Goal: Task Accomplishment & Management: Use online tool/utility

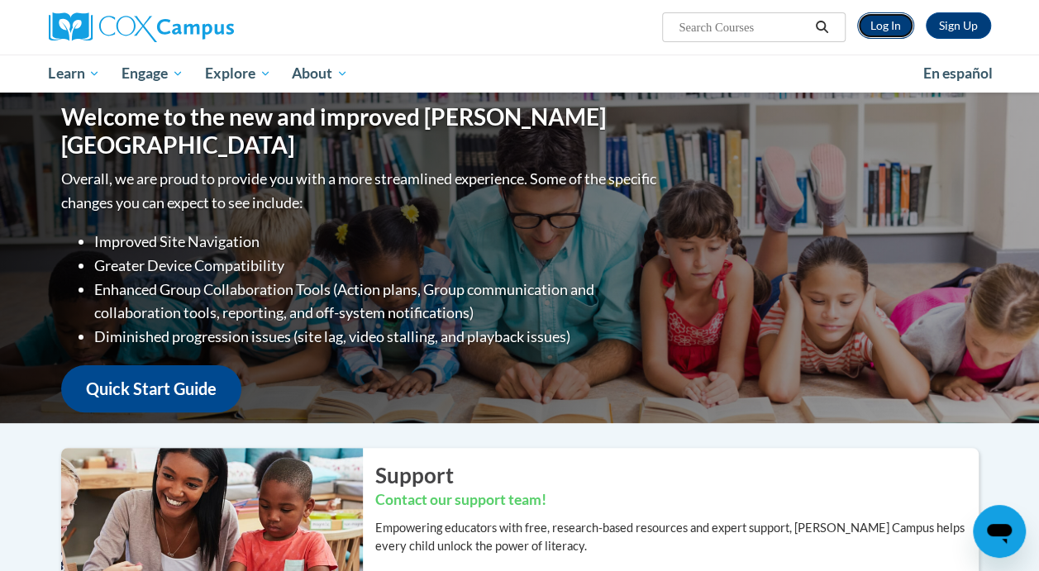
click at [887, 28] on link "Log In" at bounding box center [885, 25] width 57 height 26
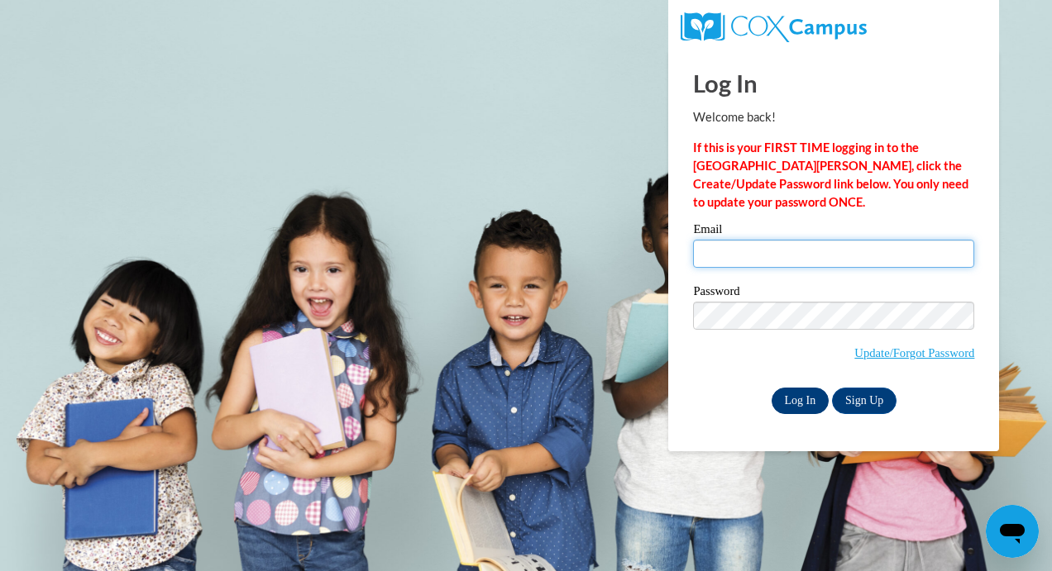
type input "meyereli@uwplatt.edu"
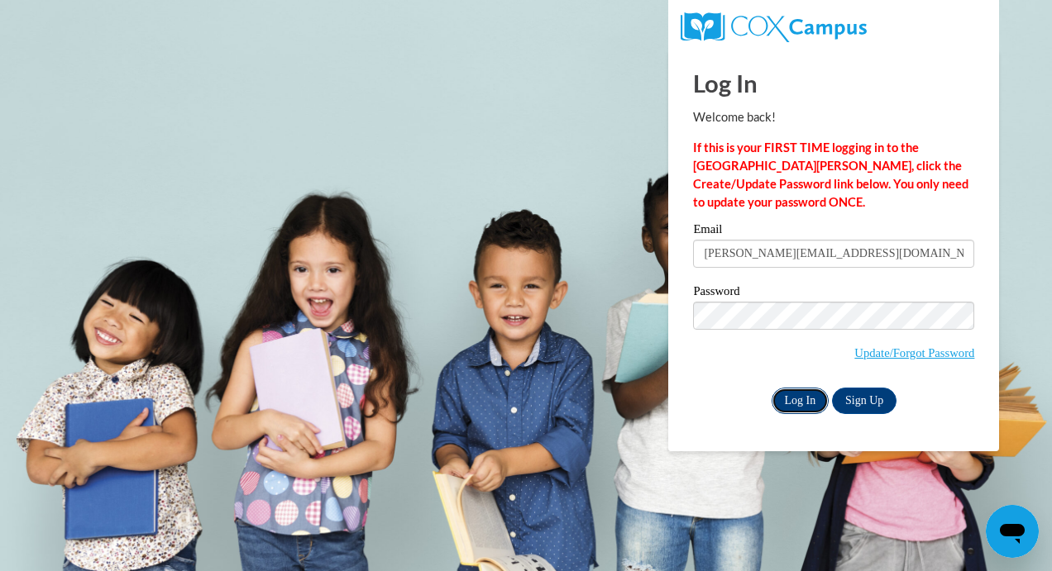
click at [802, 397] on input "Log In" at bounding box center [800, 401] width 58 height 26
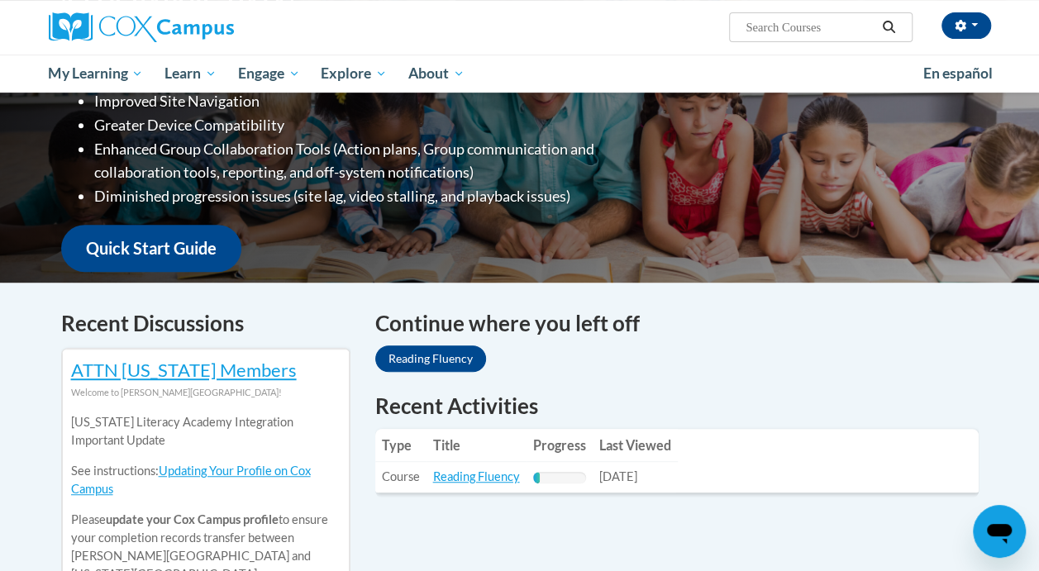
scroll to position [408, 0]
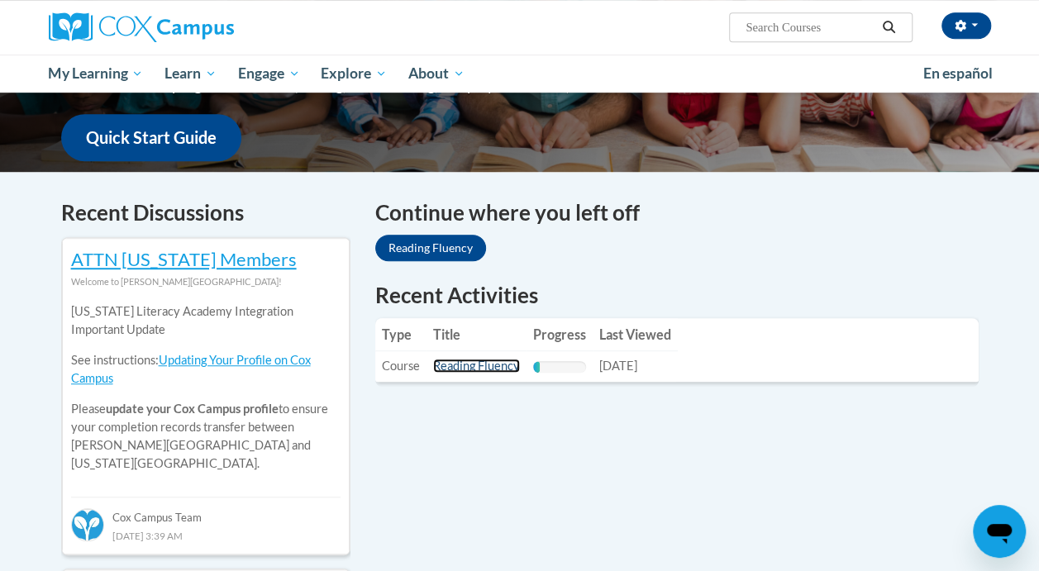
click at [504, 365] on link "Reading Fluency" at bounding box center [476, 366] width 87 height 14
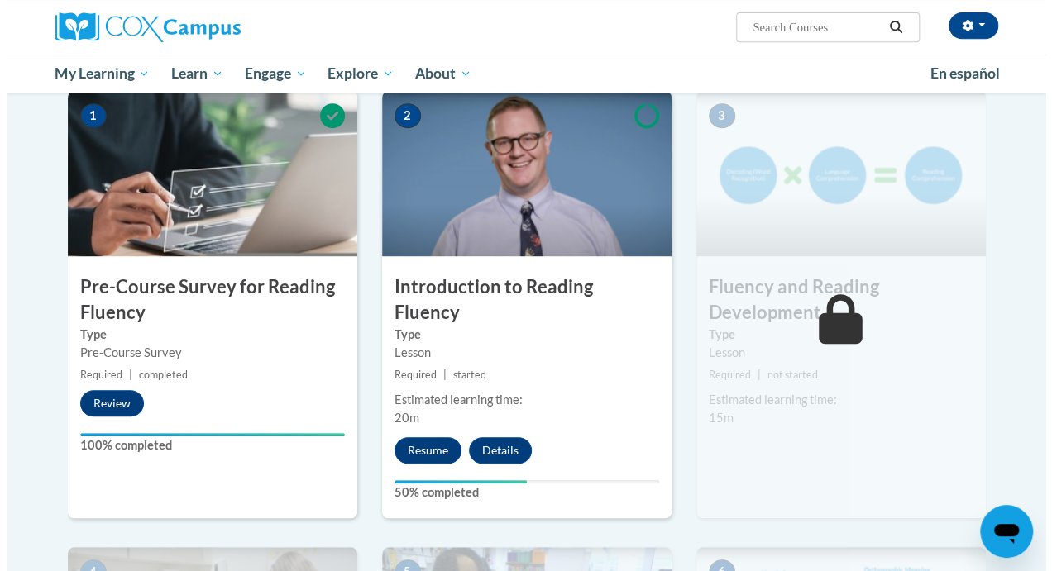
scroll to position [407, 0]
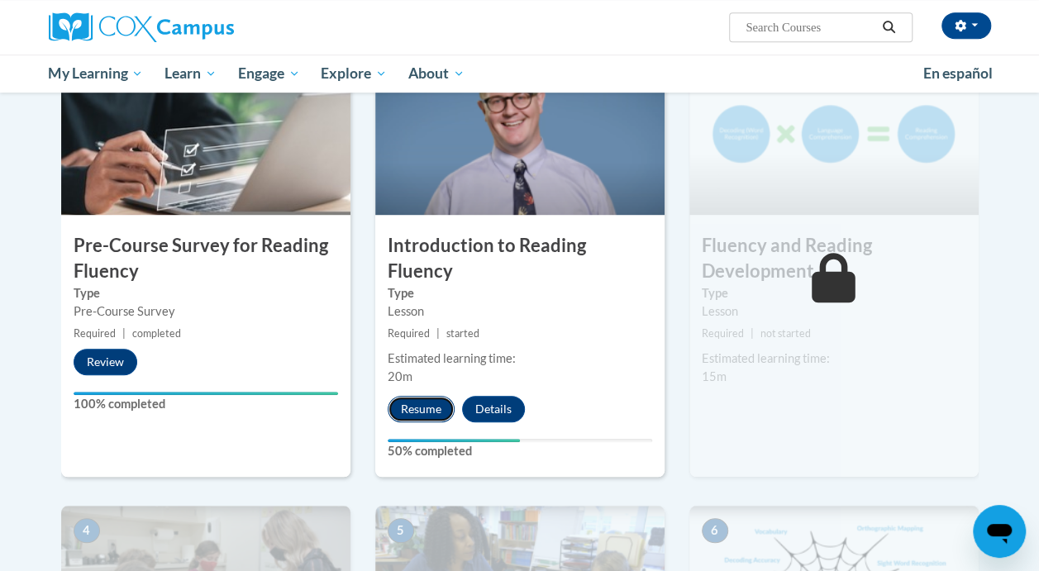
click at [428, 396] on button "Resume" at bounding box center [421, 409] width 67 height 26
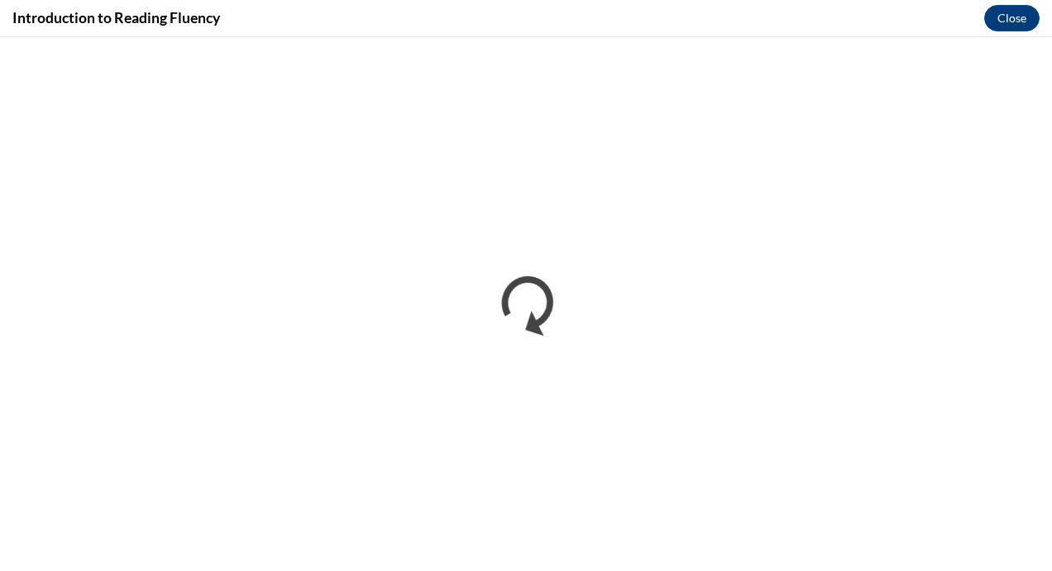
scroll to position [0, 0]
